Goal: Communication & Community: Answer question/provide support

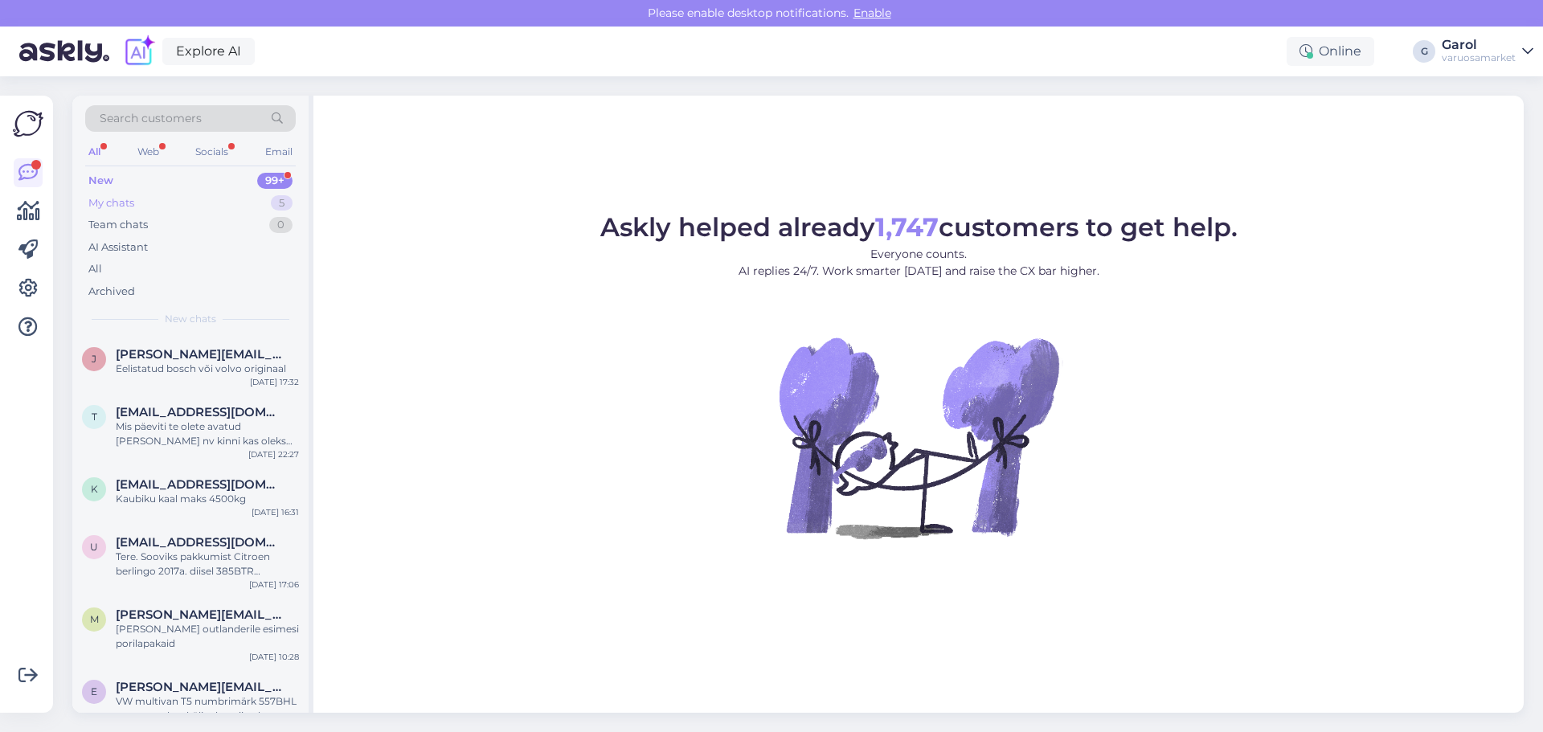
click at [246, 206] on div "My chats 5" at bounding box center [190, 203] width 211 height 22
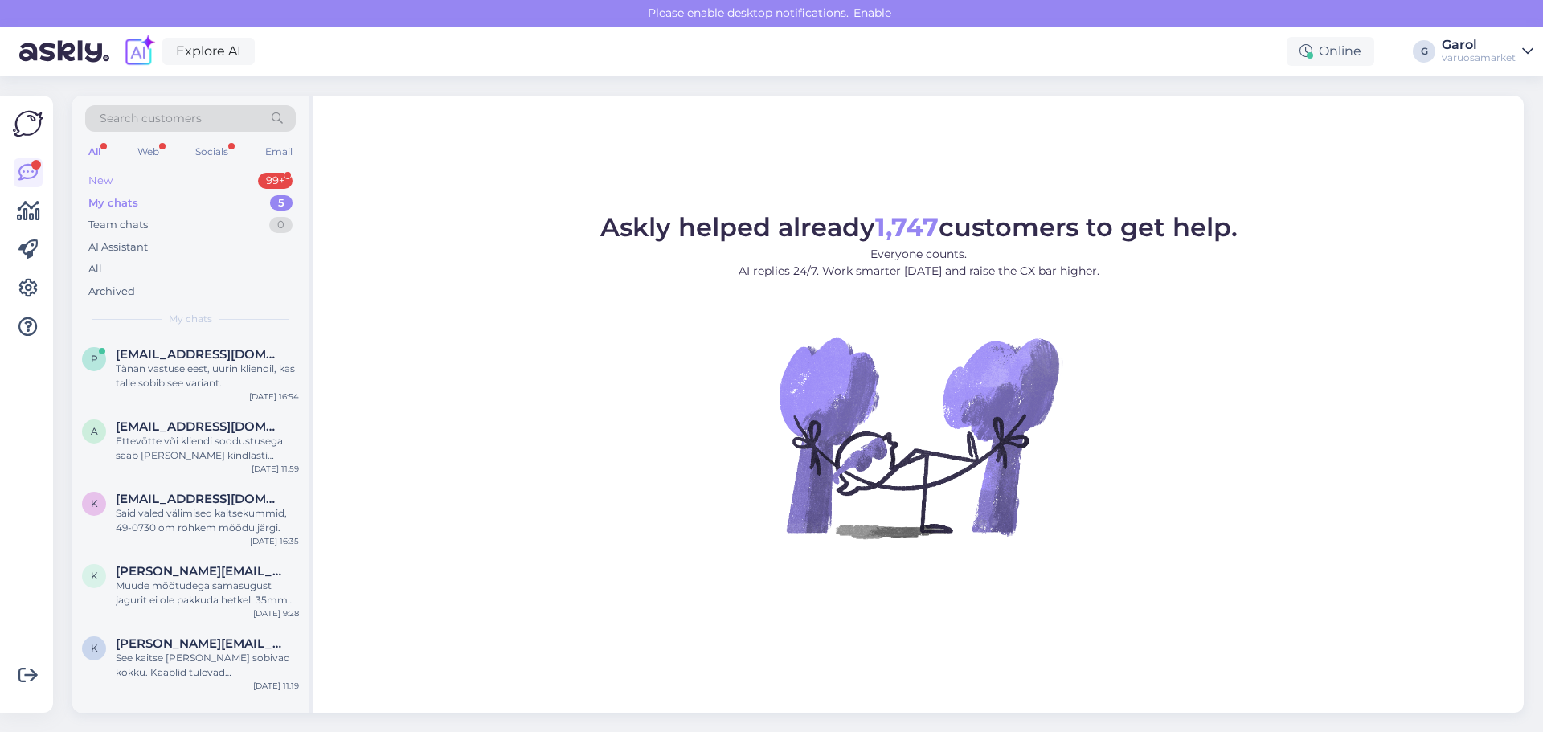
click at [236, 179] on div "New 99+" at bounding box center [190, 181] width 211 height 22
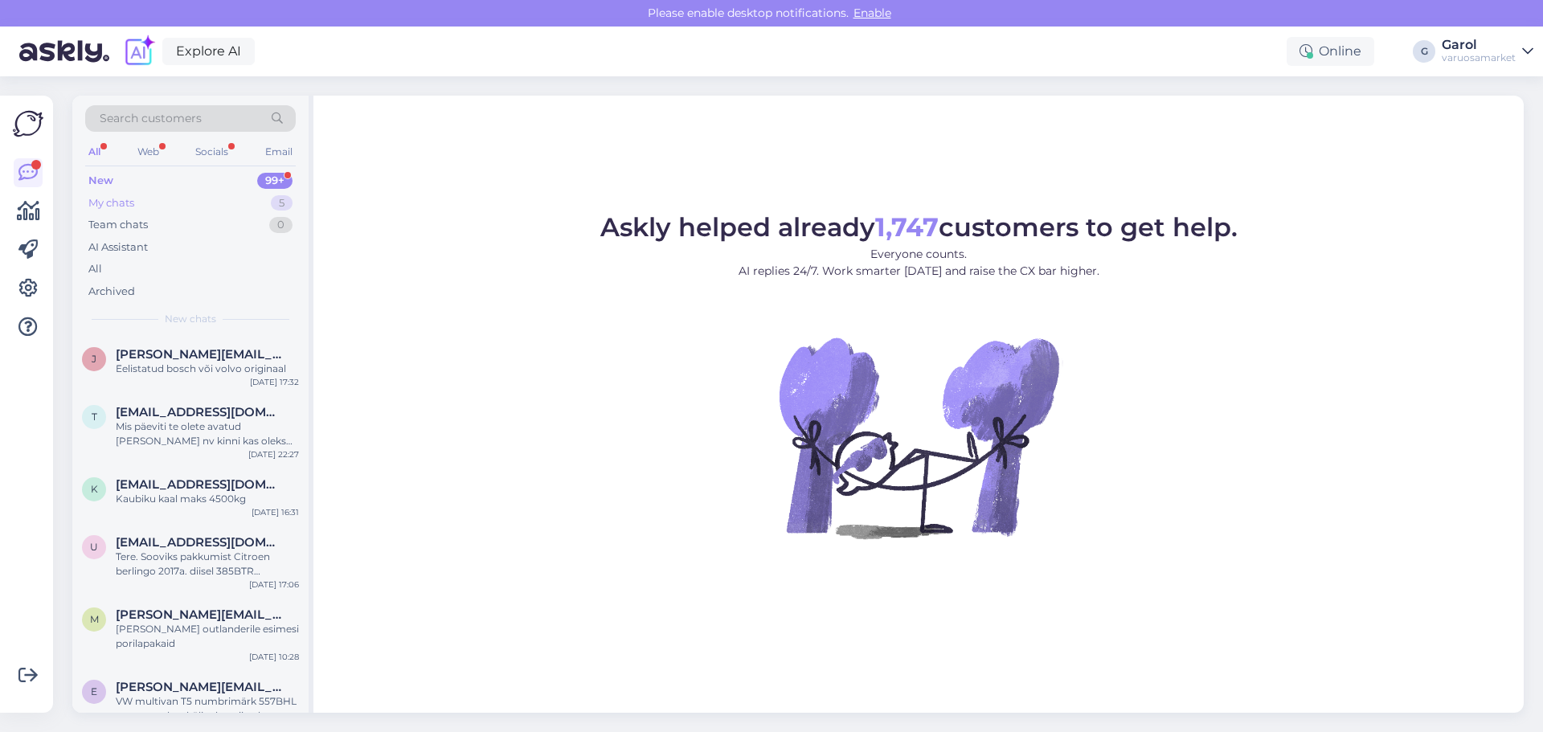
click at [243, 200] on div "My chats 5" at bounding box center [190, 203] width 211 height 22
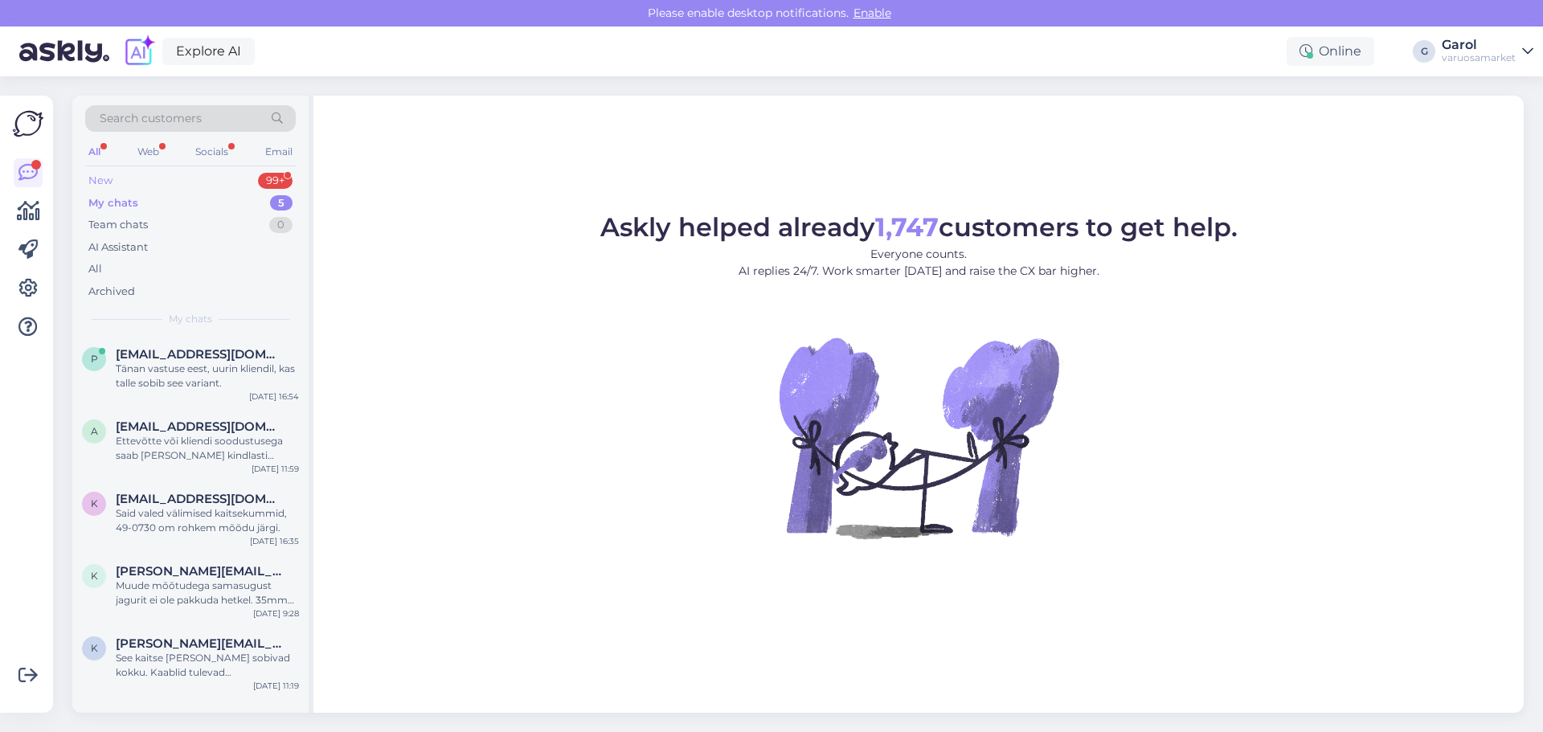
click at [238, 182] on div "New 99+" at bounding box center [190, 181] width 211 height 22
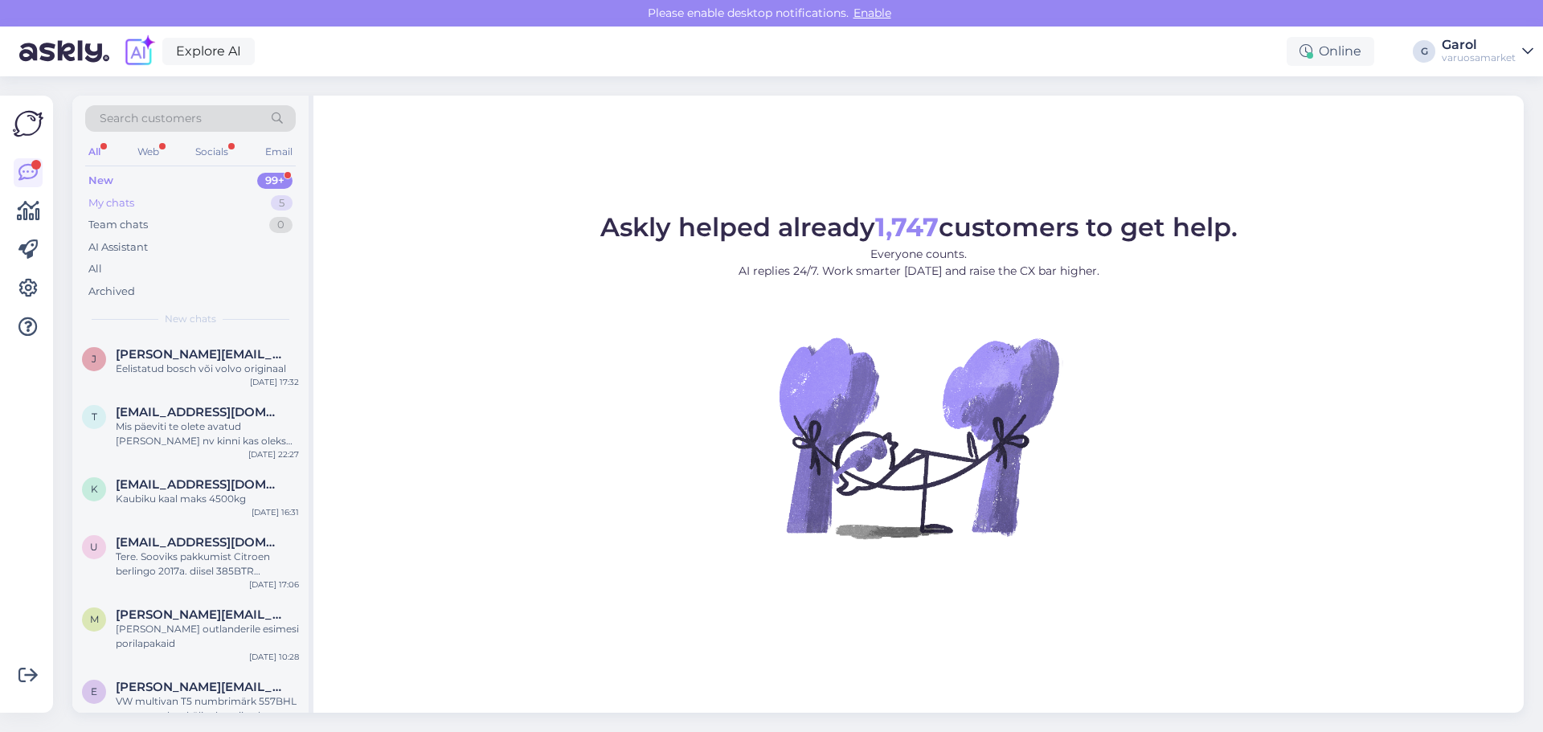
click at [234, 200] on div "My chats 5" at bounding box center [190, 203] width 211 height 22
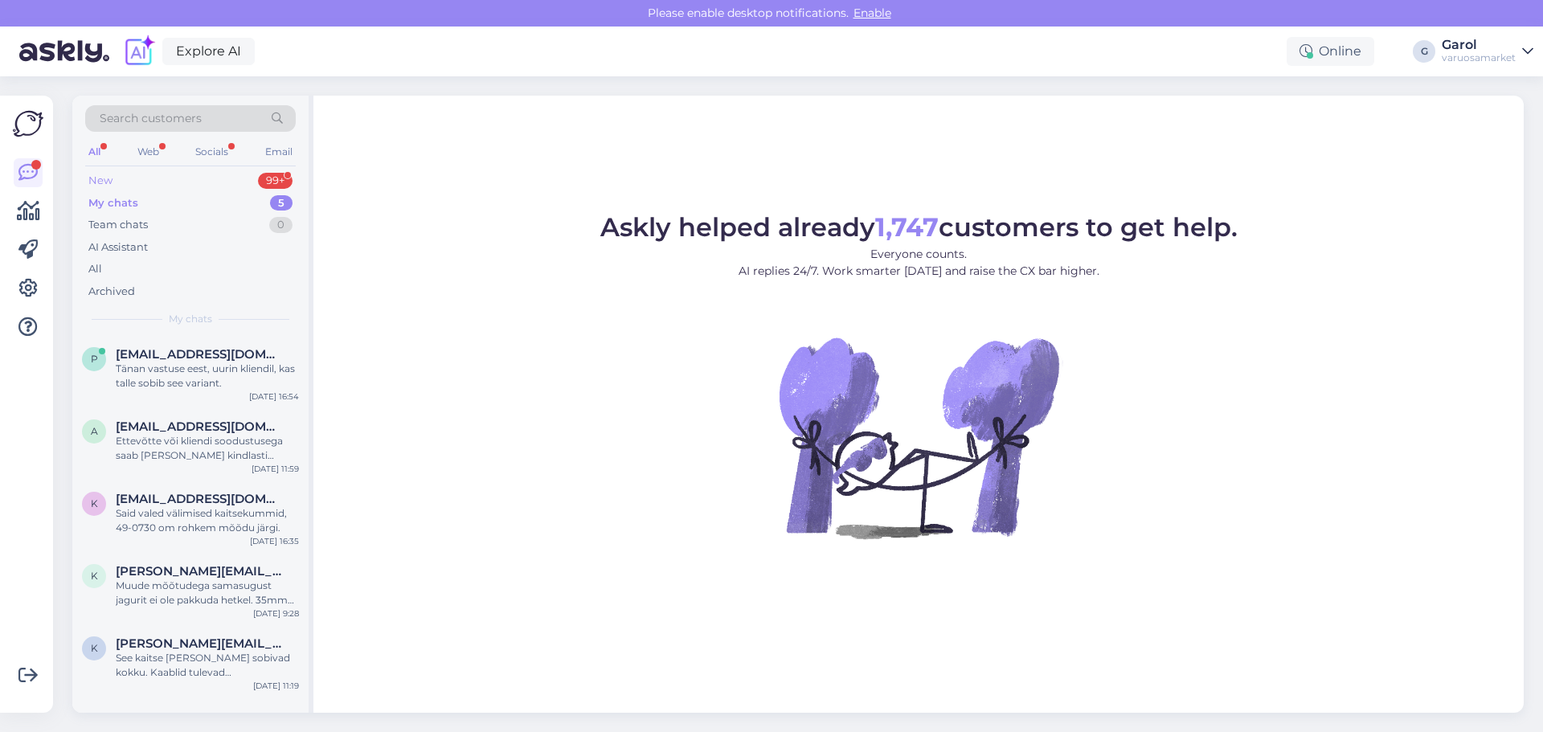
click at [230, 185] on div "New 99+" at bounding box center [190, 181] width 211 height 22
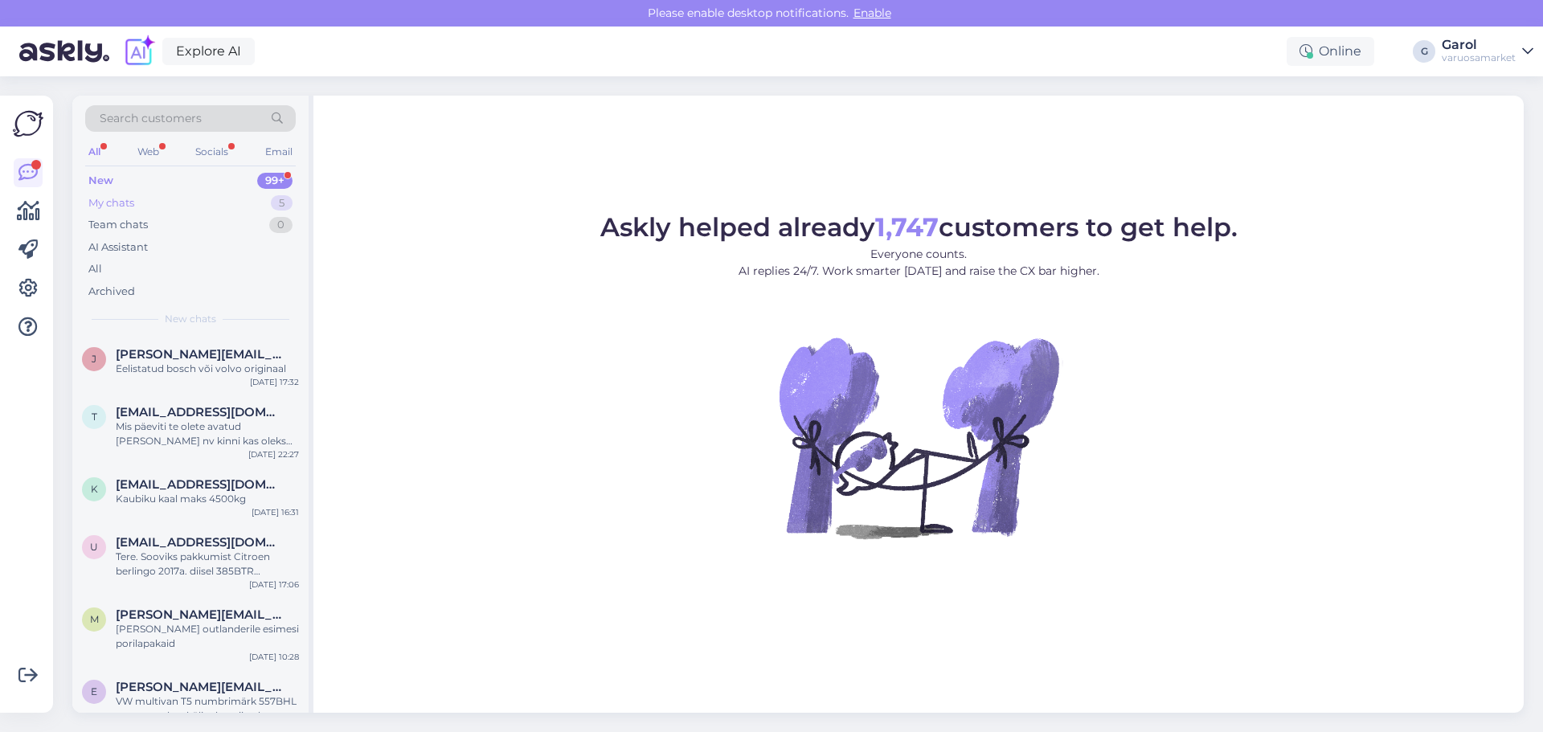
click at [222, 200] on div "My chats 5" at bounding box center [190, 203] width 211 height 22
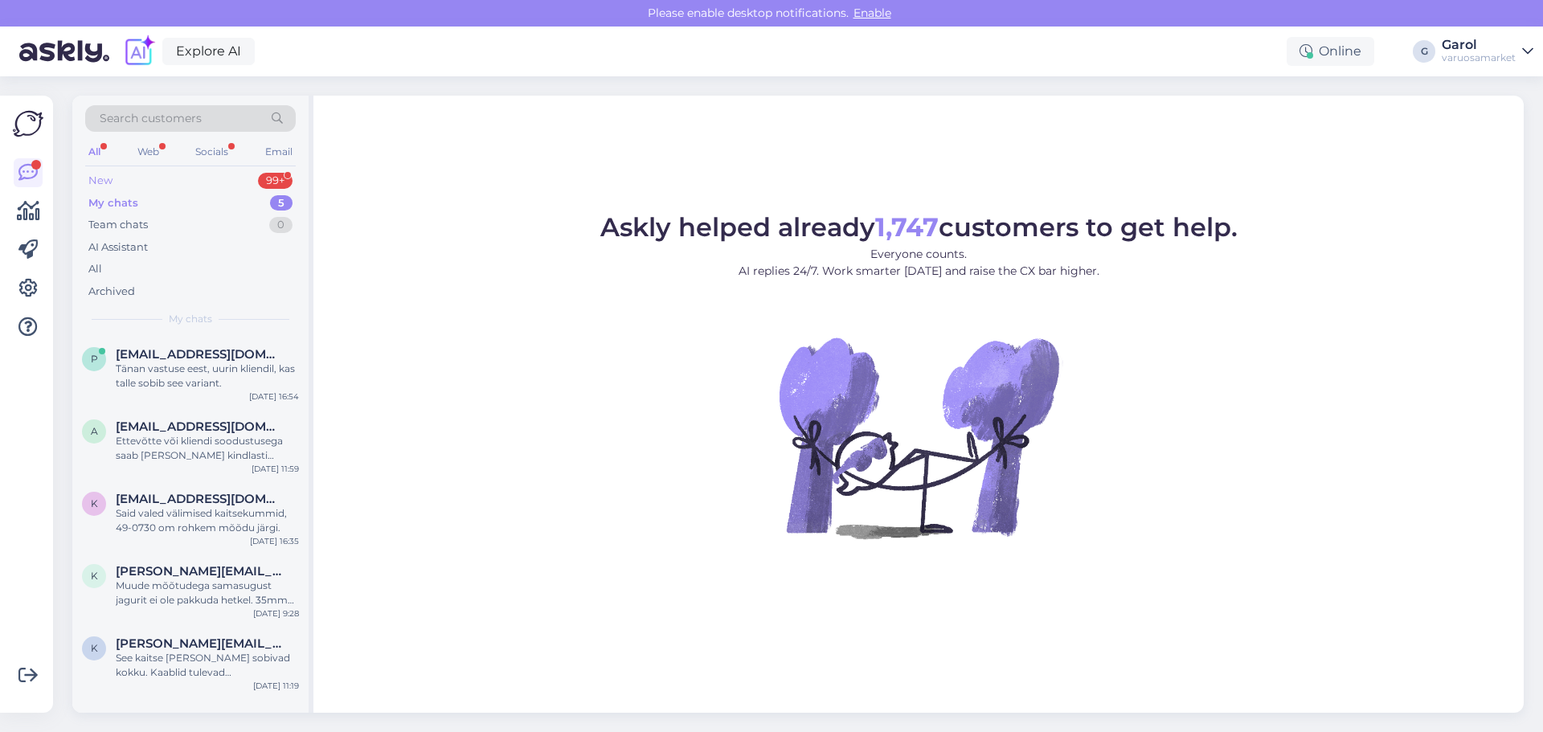
click at [220, 184] on div "New 99+" at bounding box center [190, 181] width 211 height 22
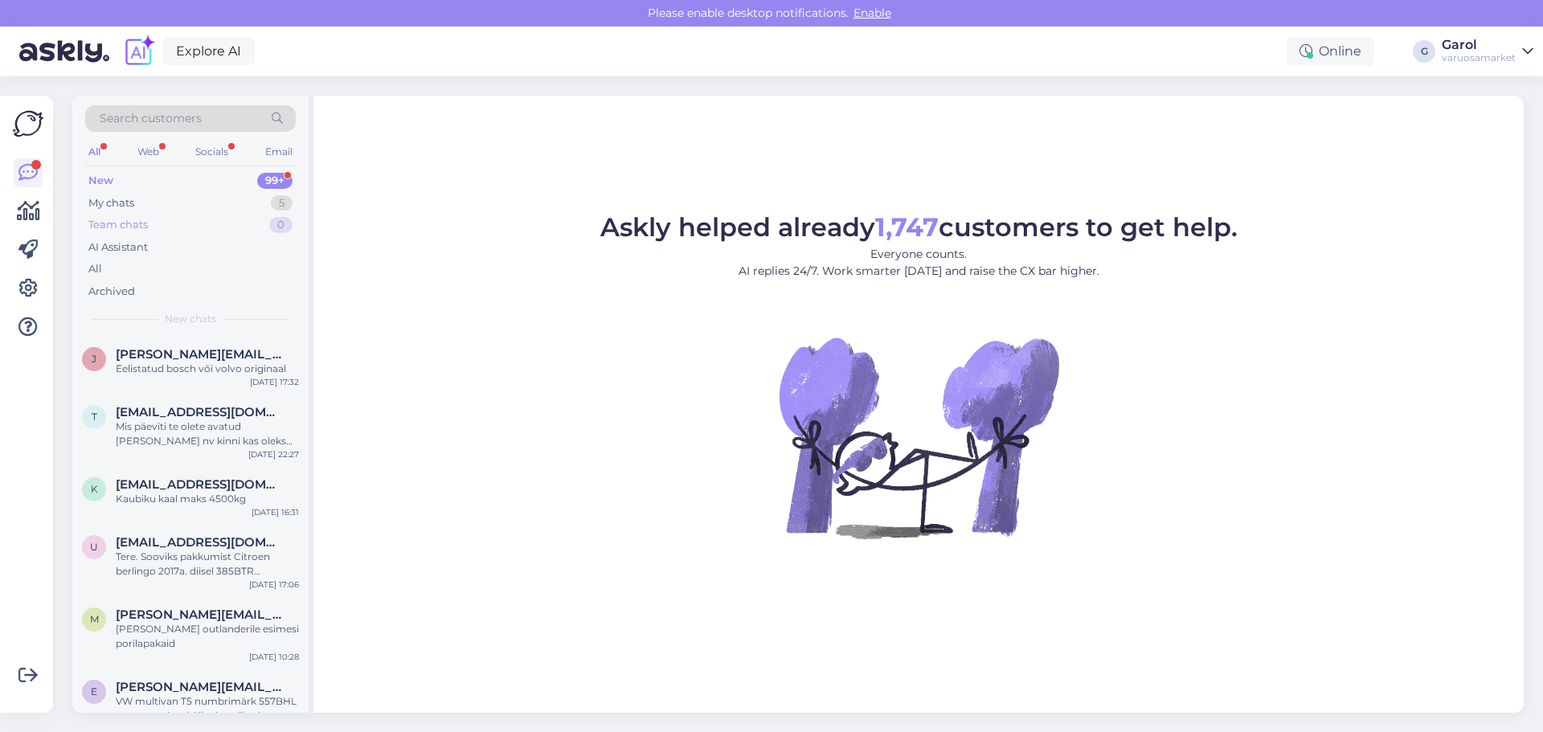
drag, startPoint x: 193, startPoint y: 231, endPoint x: 202, endPoint y: 227, distance: 9.4
click at [195, 231] on div "Team chats 0" at bounding box center [190, 225] width 211 height 22
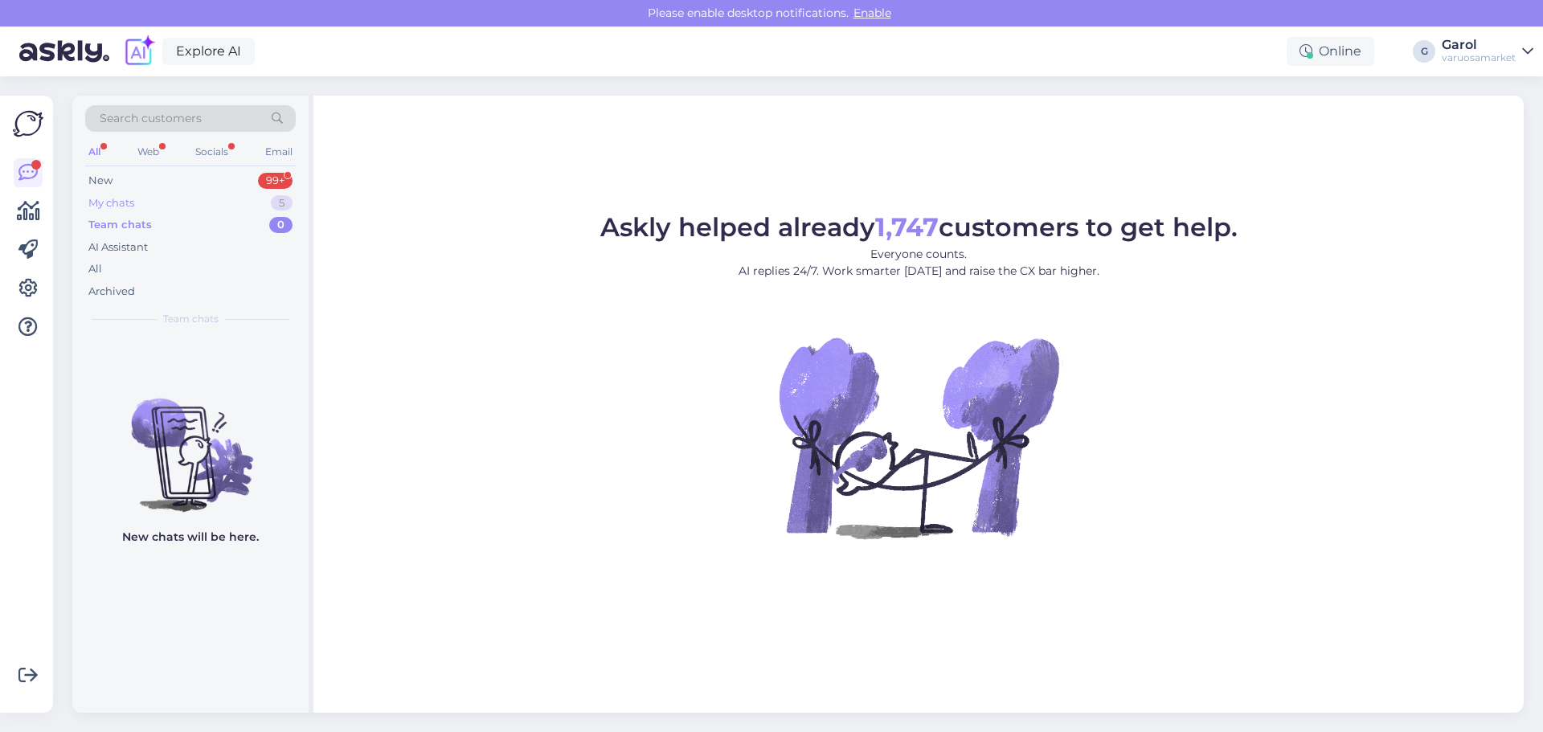
click at [189, 199] on div "My chats 5" at bounding box center [190, 203] width 211 height 22
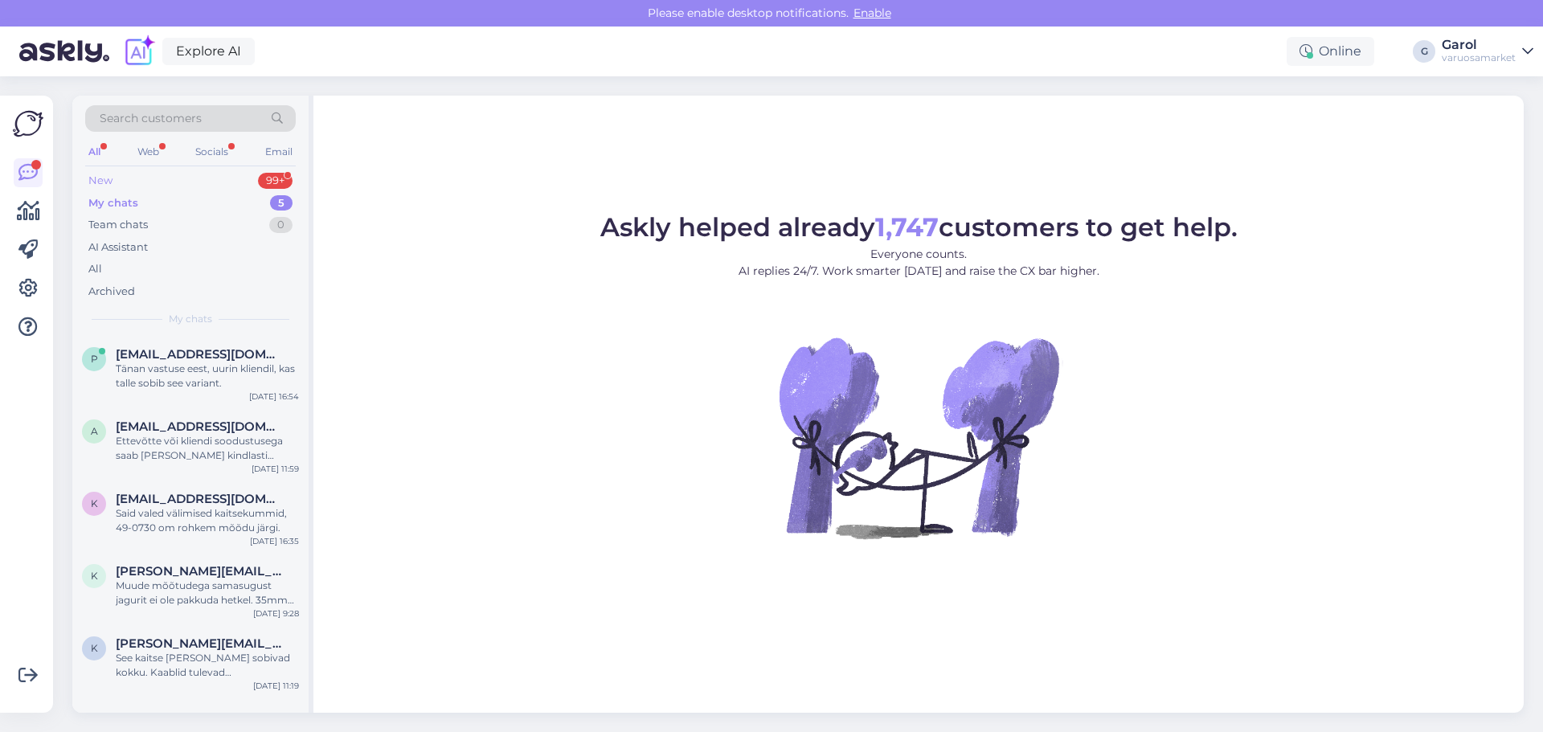
click at [191, 174] on div "New 99+" at bounding box center [190, 181] width 211 height 22
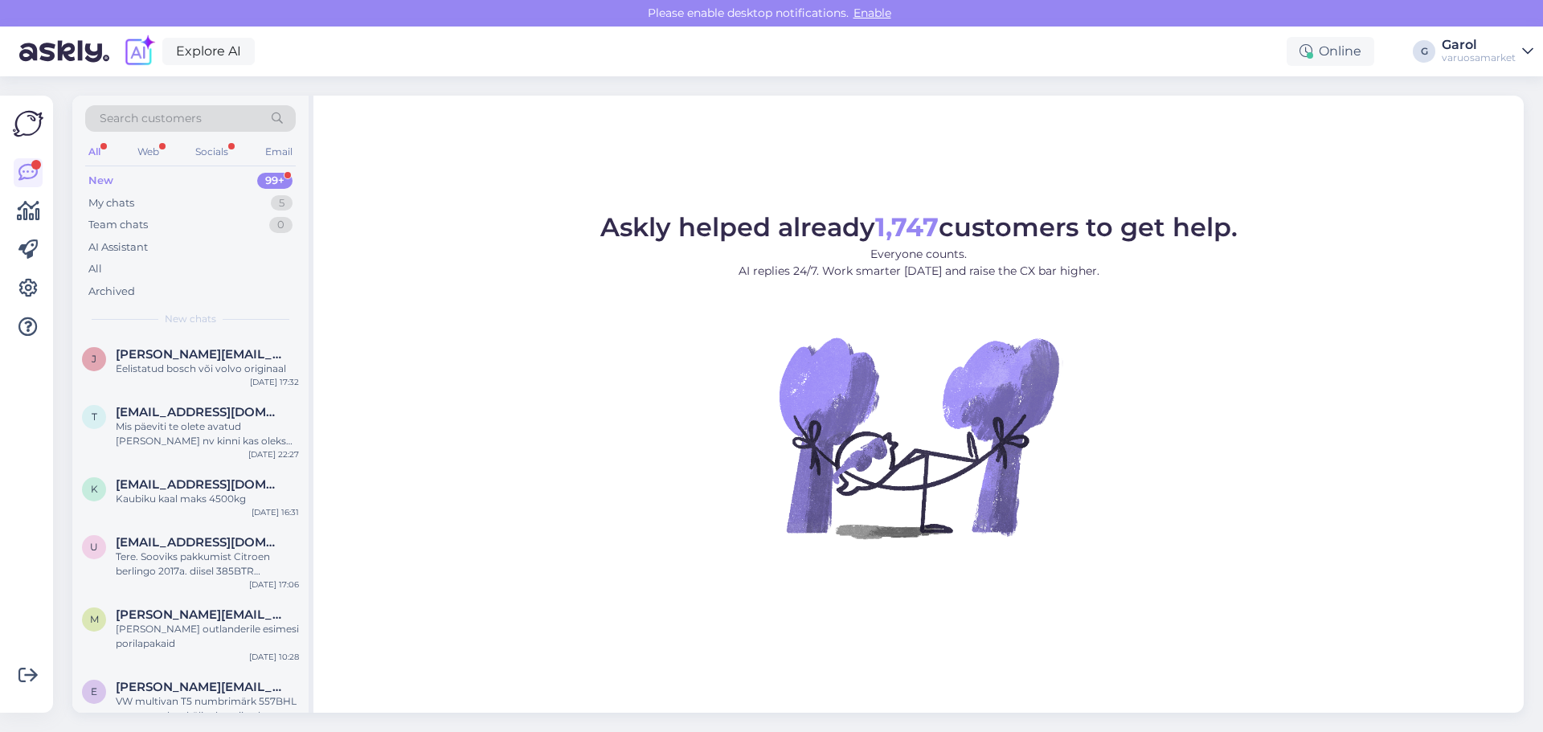
click at [1120, 614] on div "Askly helped already 1,747 customers to get help. Everyone counts. AI replies 2…" at bounding box center [918, 404] width 1210 height 617
click at [201, 423] on div "Mis päeviti te olete avatud [PERSON_NAME] nv kinni kas oleks võimalik see avada…" at bounding box center [207, 433] width 183 height 29
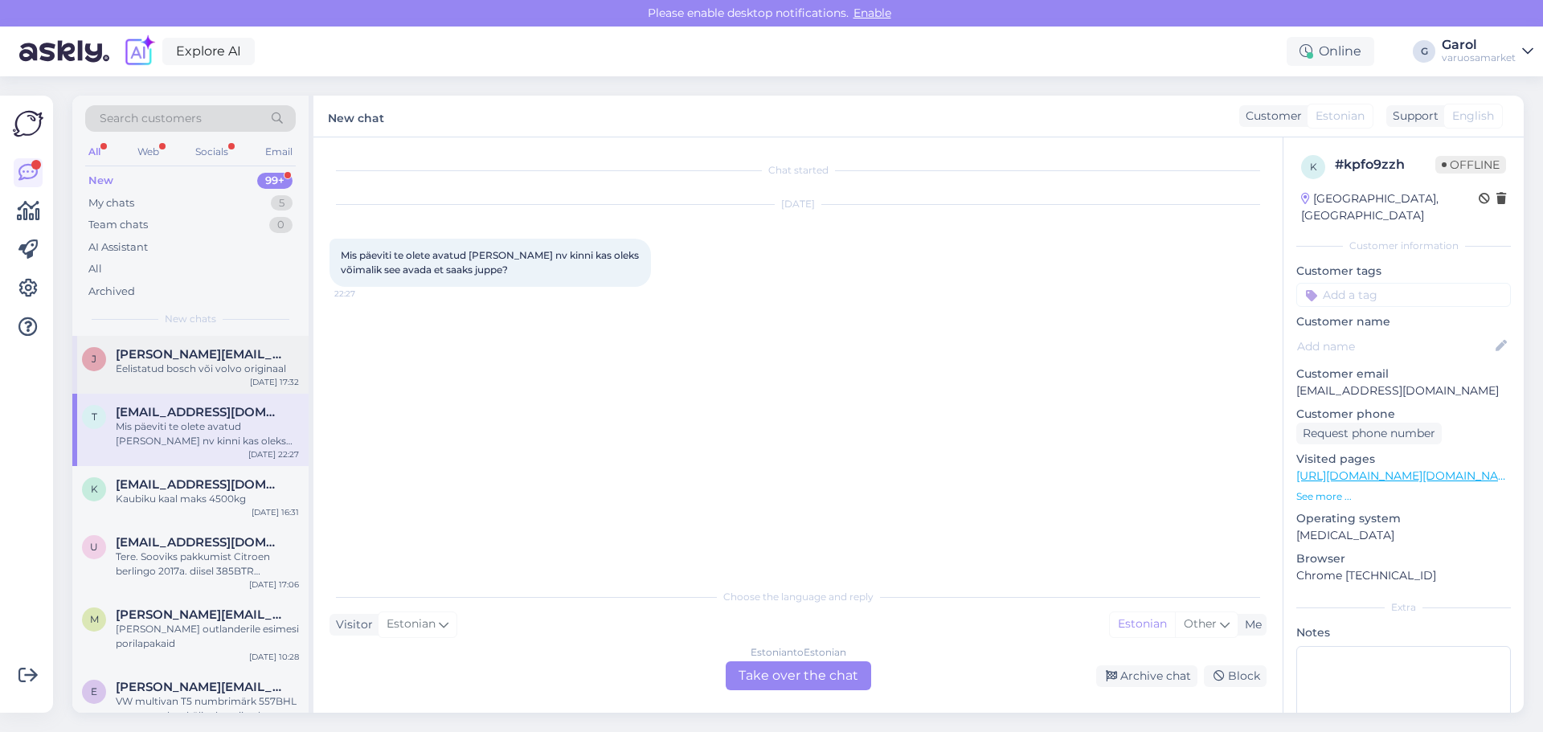
click at [209, 374] on div "Eelistatud bosch või volvo originaal" at bounding box center [207, 369] width 183 height 14
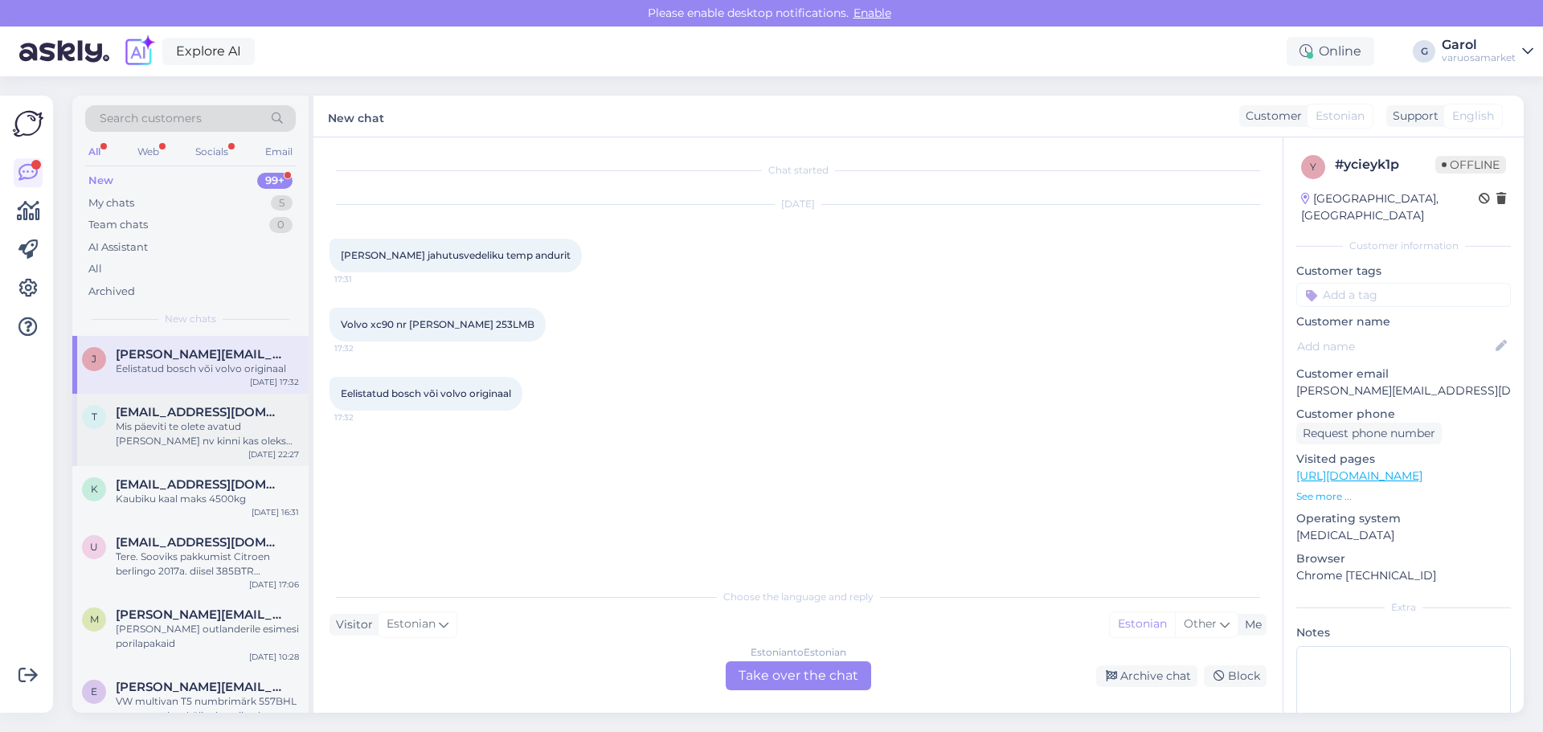
click at [201, 428] on div "Mis päeviti te olete avatud [PERSON_NAME] nv kinni kas oleks võimalik see avada…" at bounding box center [207, 433] width 183 height 29
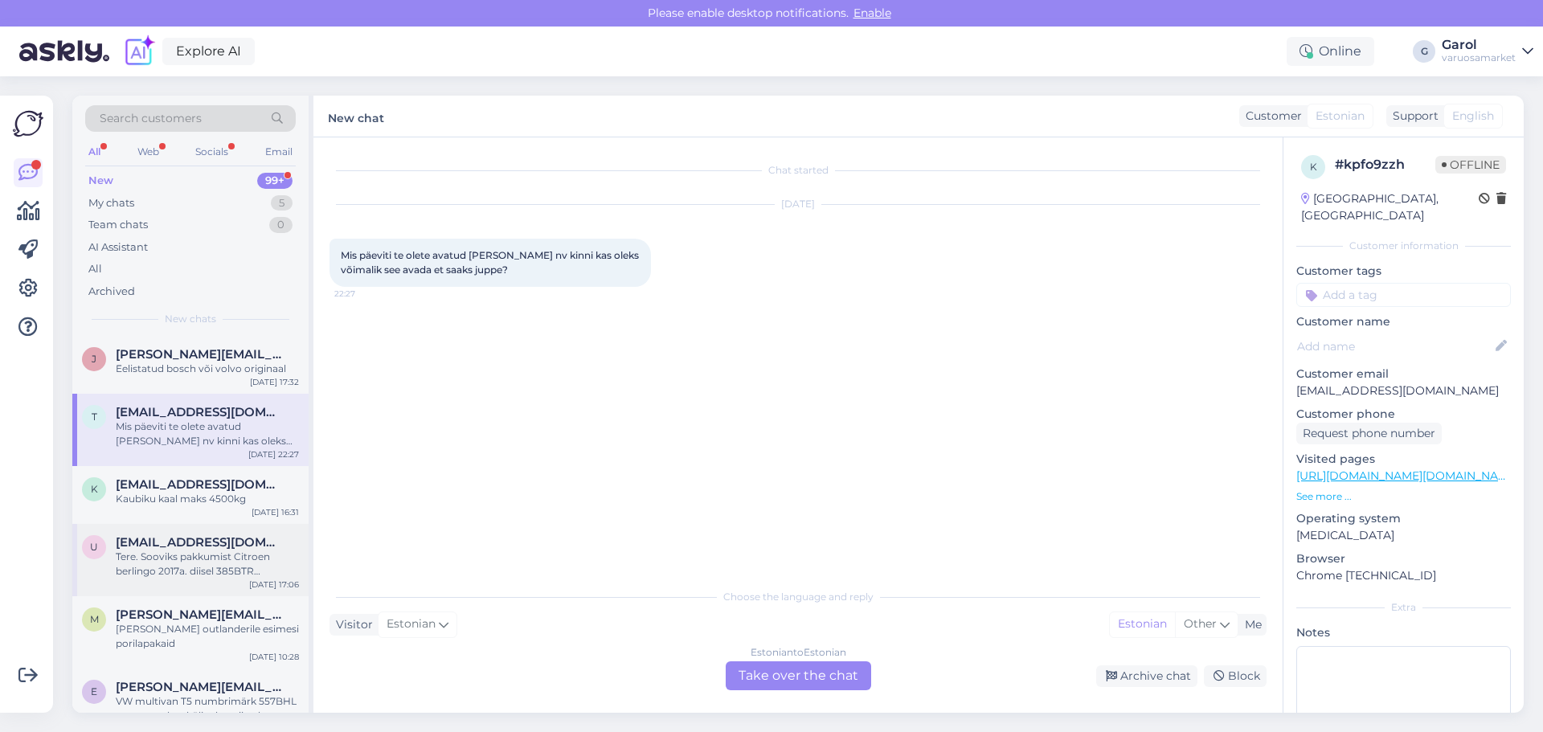
drag, startPoint x: 227, startPoint y: 494, endPoint x: 258, endPoint y: 576, distance: 87.7
click at [371, 520] on div "Chat started [DATE] Mis päeviti te olete avatud [PERSON_NAME] nv kinni kas olek…" at bounding box center [804, 359] width 951 height 412
click at [256, 497] on div "Kaubiku kaal maks 4500kg" at bounding box center [207, 499] width 183 height 14
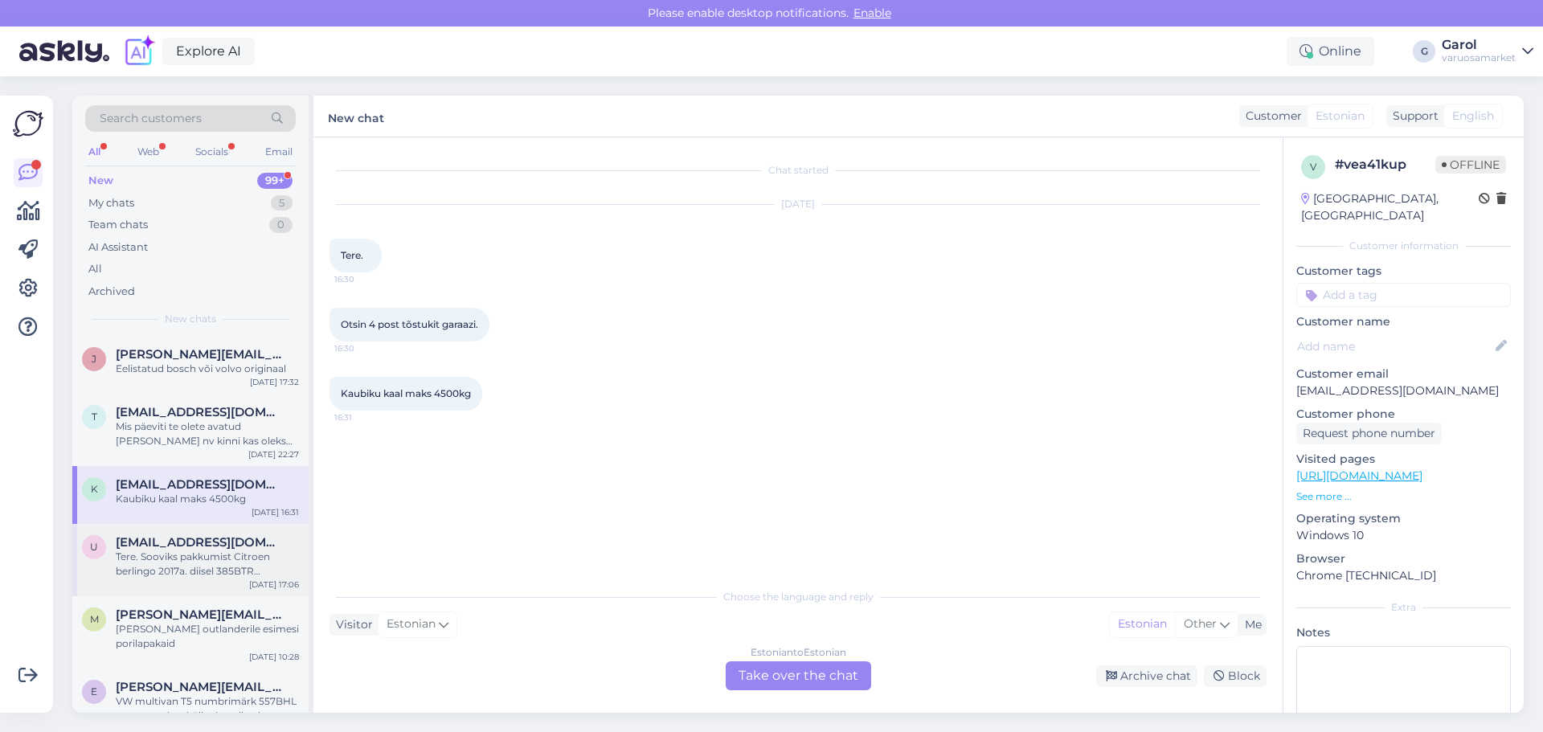
click at [226, 546] on span "[EMAIL_ADDRESS][DOMAIN_NAME]" at bounding box center [199, 542] width 167 height 14
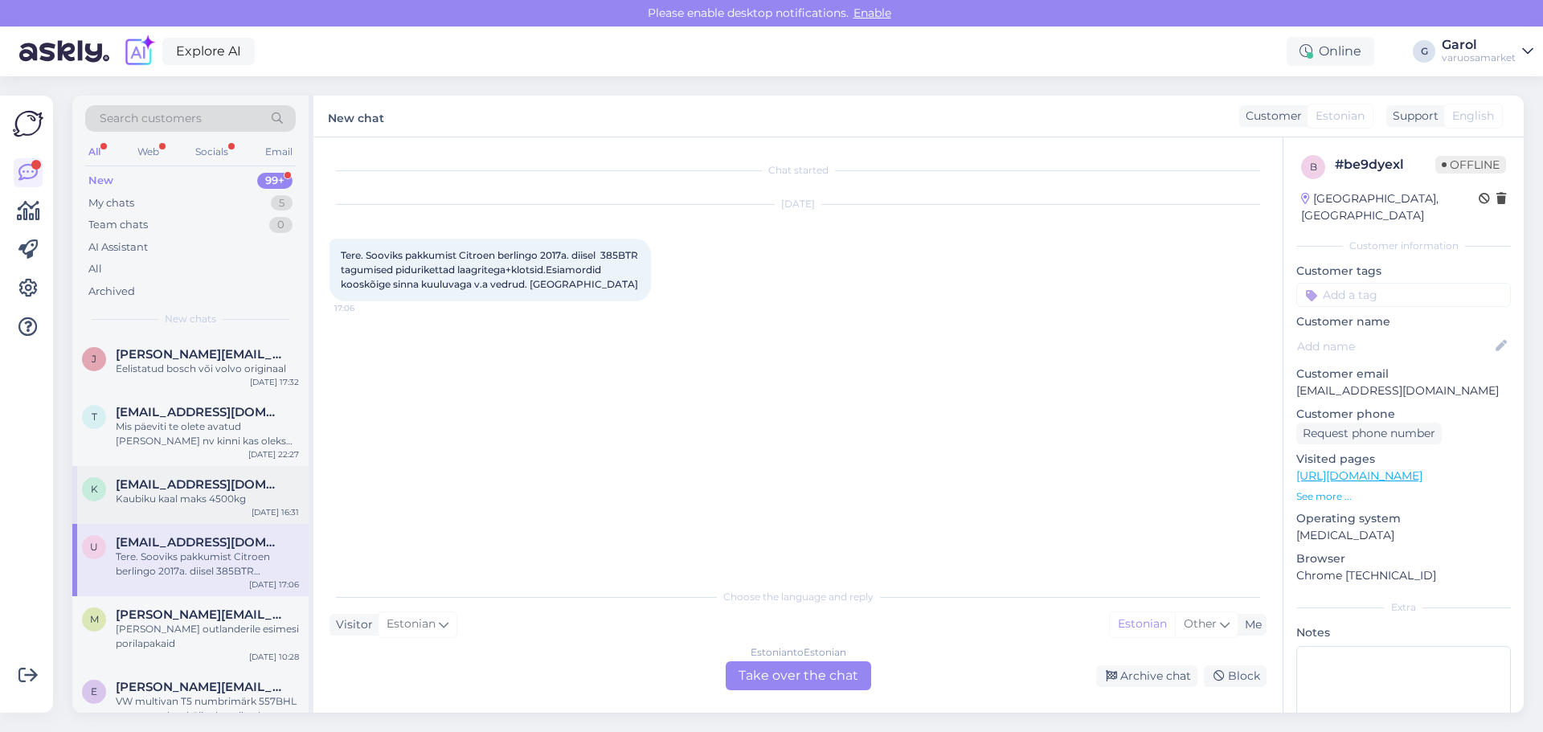
click at [235, 503] on div "Kaubiku kaal maks 4500kg" at bounding box center [207, 499] width 183 height 14
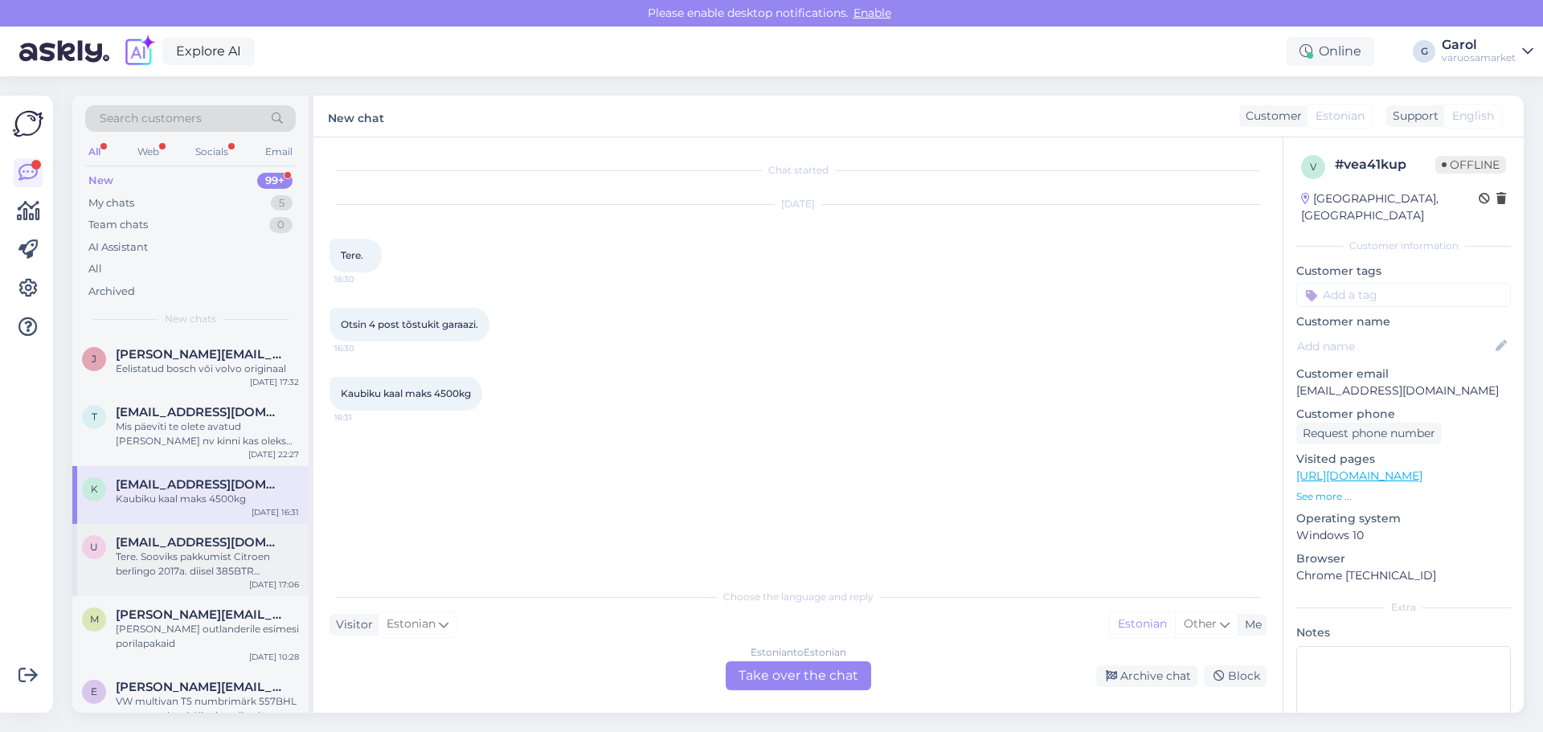
click at [284, 550] on div "Tere. Sooviks pakkumist Citroen berlingo 2017a. diisel 385BTR tagumised pidurik…" at bounding box center [207, 564] width 183 height 29
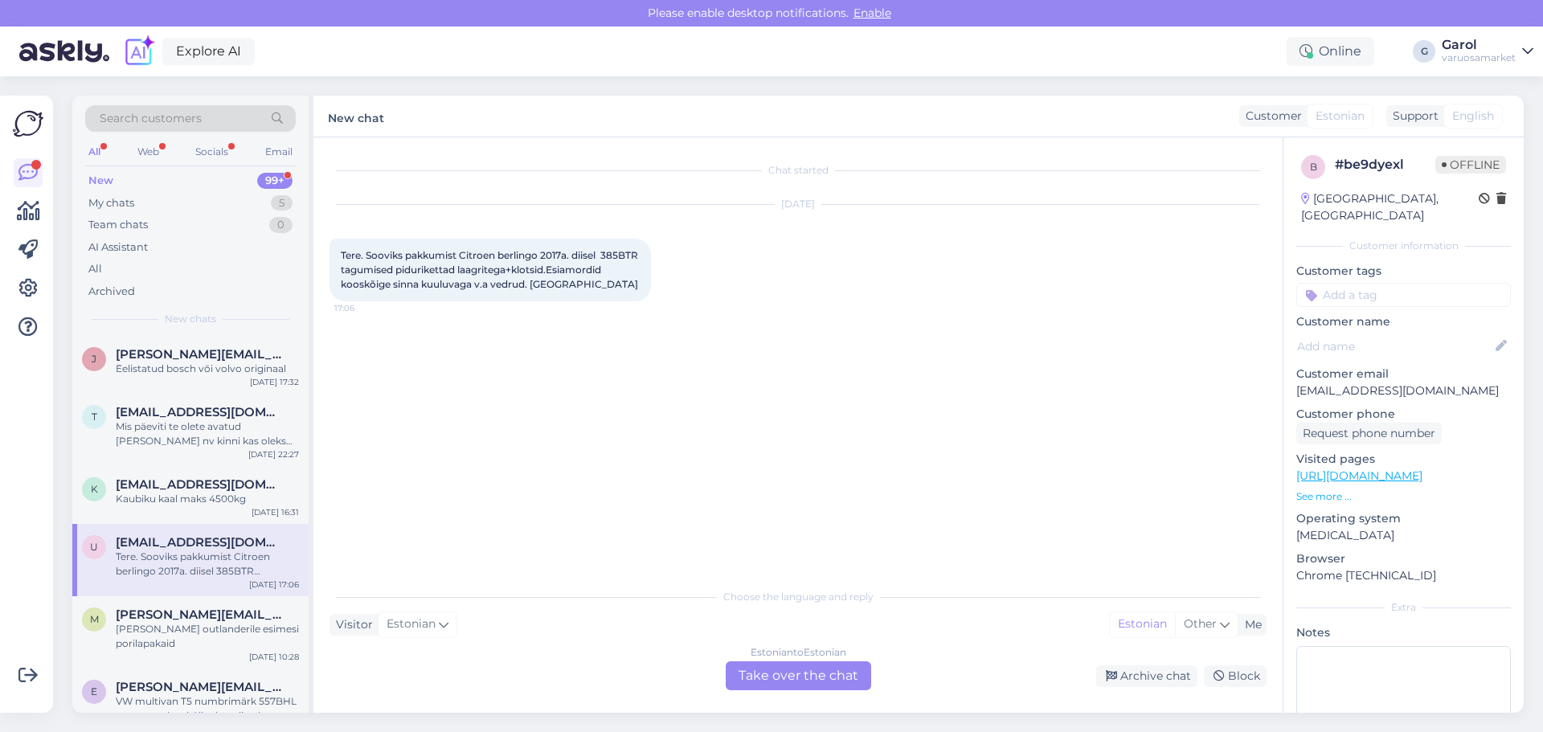
click at [333, 544] on div "Chat started [DATE] Tere. Sooviks pakkumist Citroen berlingo 2017a. diisel 385B…" at bounding box center [804, 359] width 951 height 412
click at [260, 488] on div "[EMAIL_ADDRESS][DOMAIN_NAME]" at bounding box center [207, 484] width 183 height 14
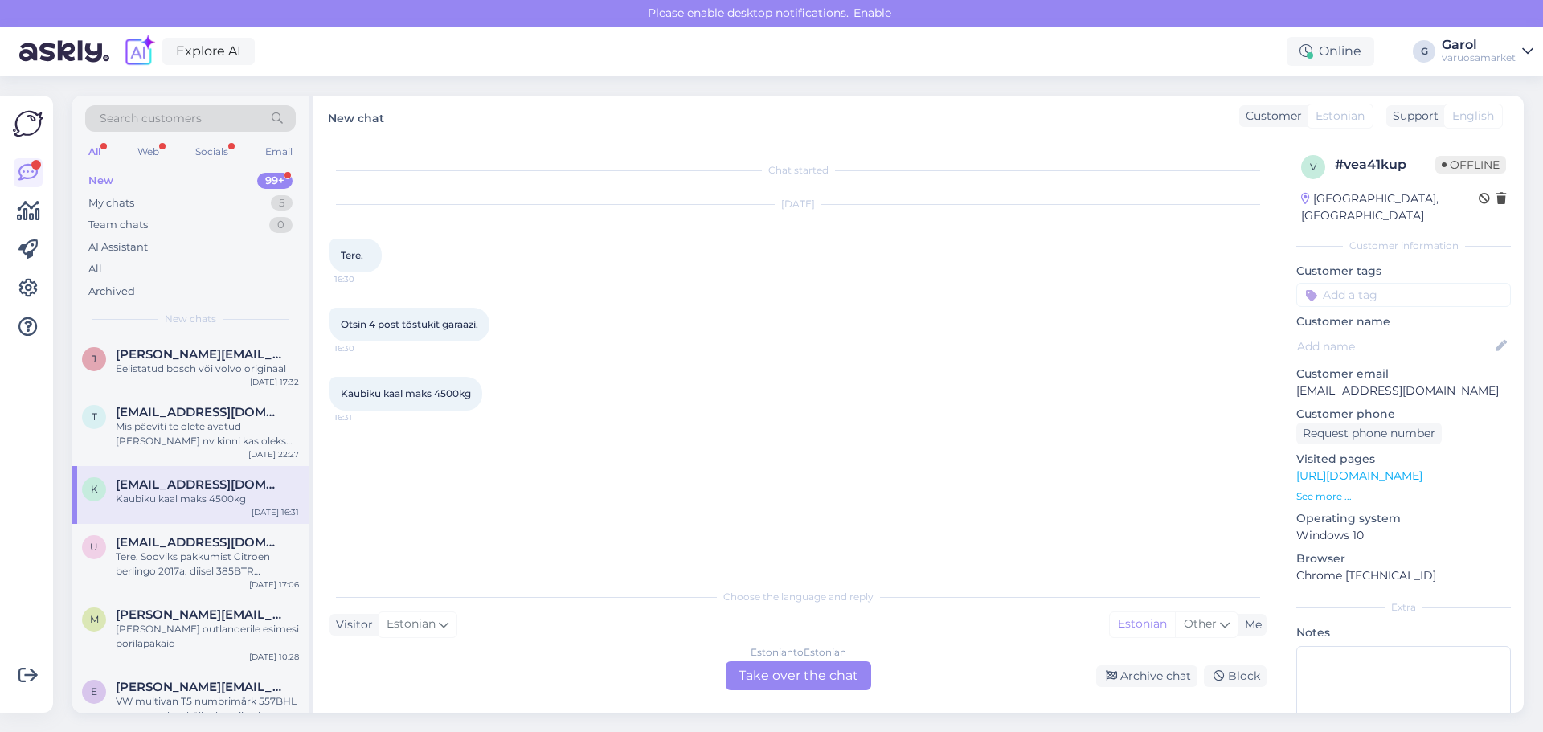
click at [321, 550] on div "Chat started [DATE] Tere. 16:30 Otsin 4 post tõstukit garaazi. 16:30 Kaubiku ka…" at bounding box center [797, 424] width 969 height 575
click at [278, 619] on div "[PERSON_NAME][EMAIL_ADDRESS][DOMAIN_NAME]" at bounding box center [207, 614] width 183 height 14
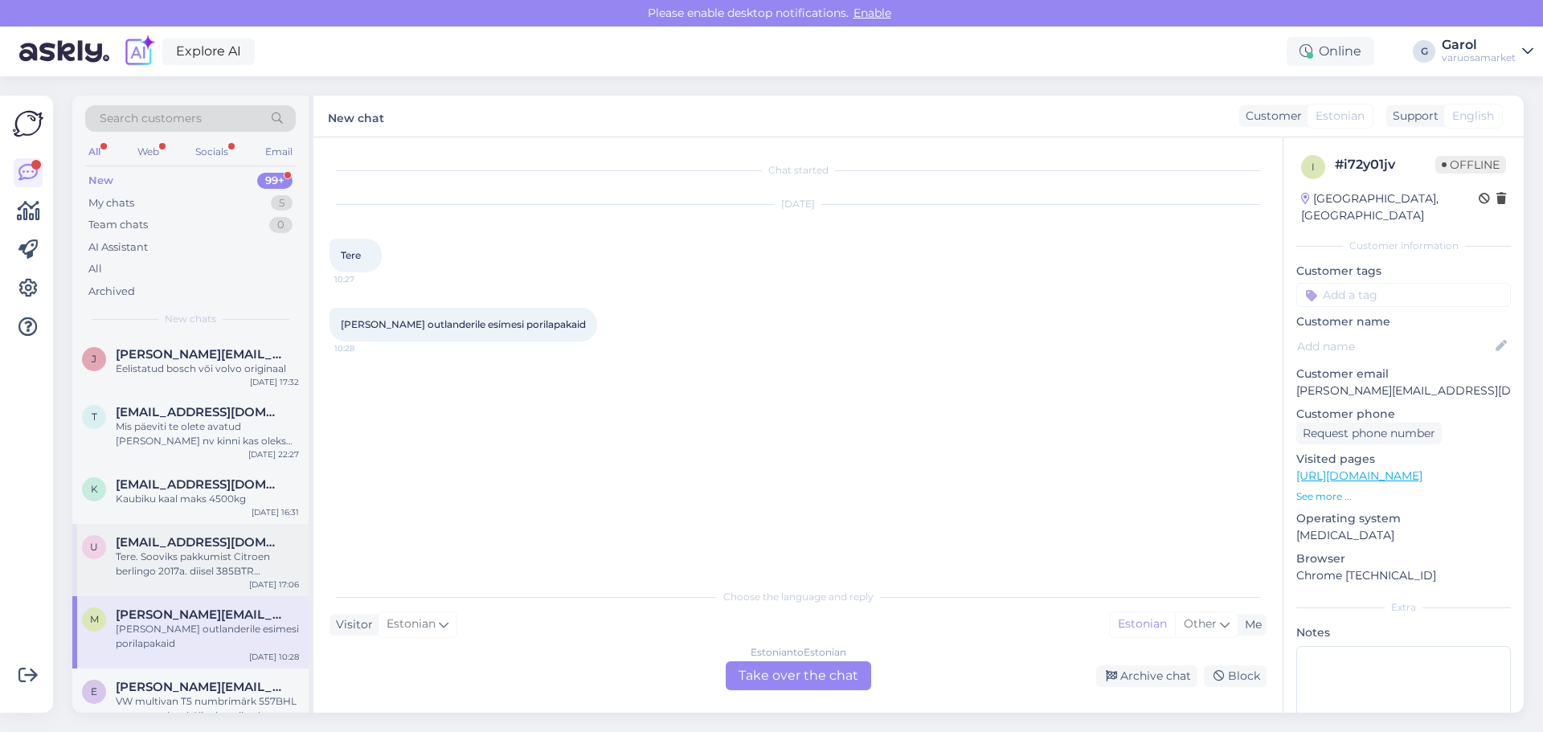
click at [270, 551] on div "Tere. Sooviks pakkumist Citroen berlingo 2017a. diisel 385BTR tagumised pidurik…" at bounding box center [207, 564] width 183 height 29
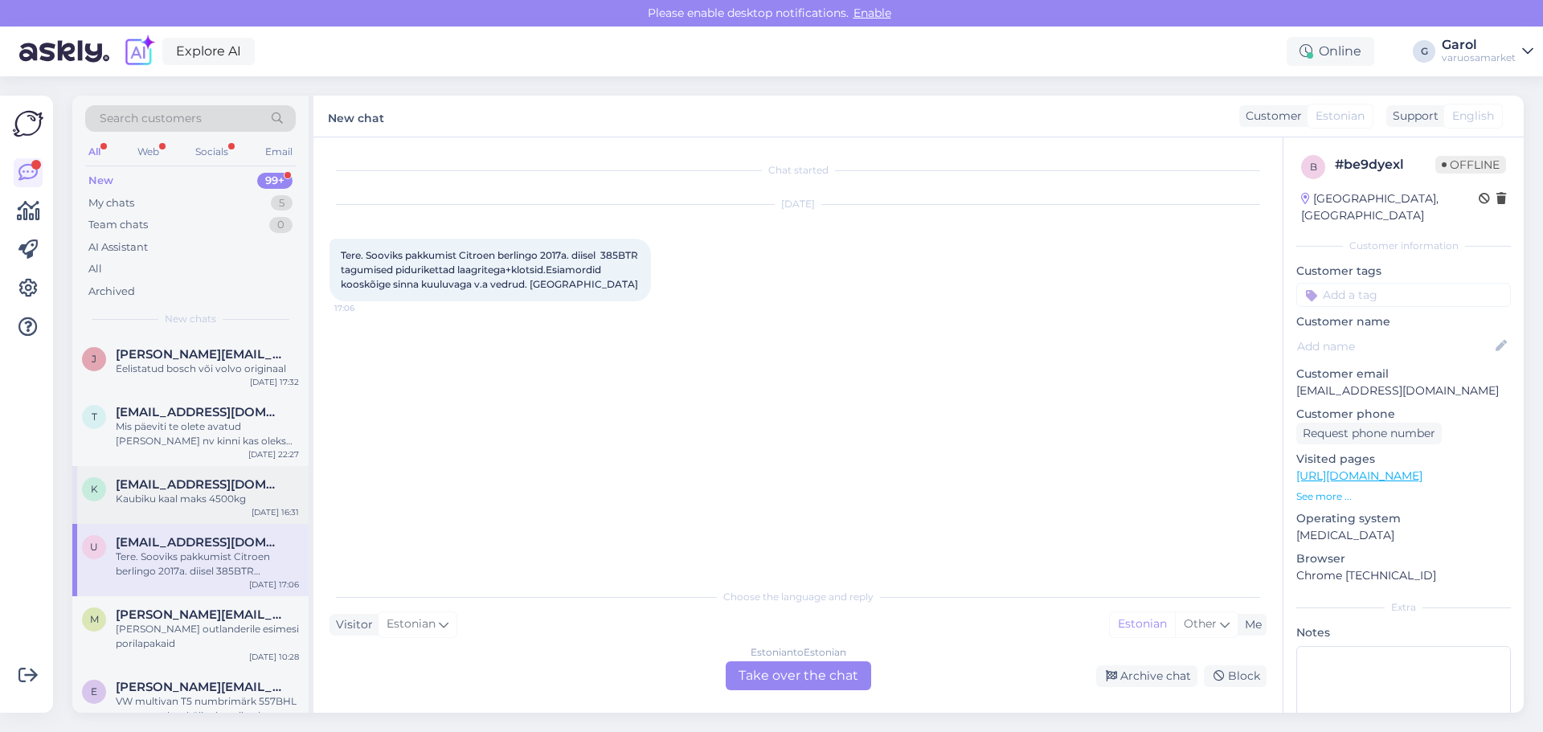
click at [275, 493] on div "Kaubiku kaal maks 4500kg" at bounding box center [207, 499] width 183 height 14
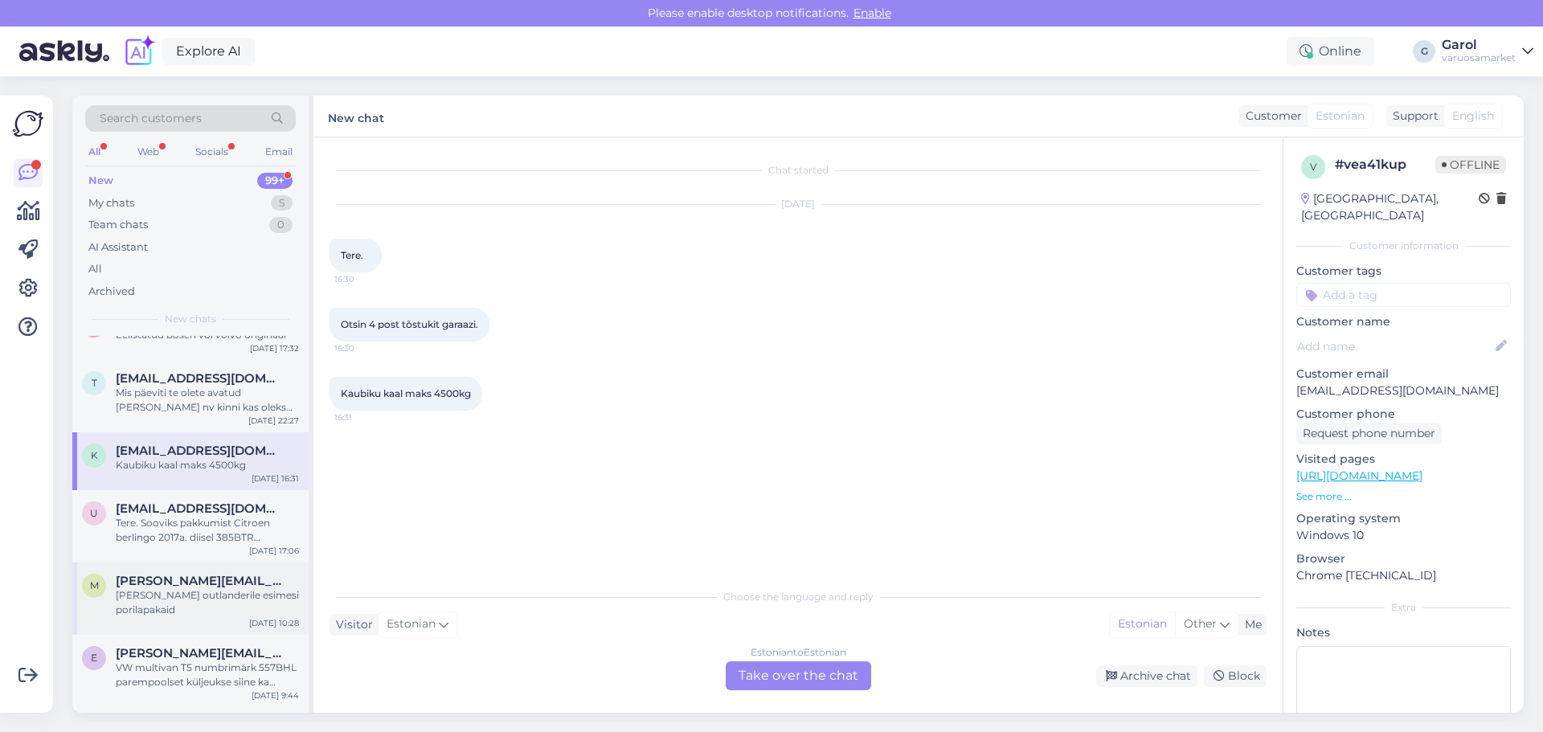
scroll to position [80, 0]
